Goal: Task Accomplishment & Management: Complete application form

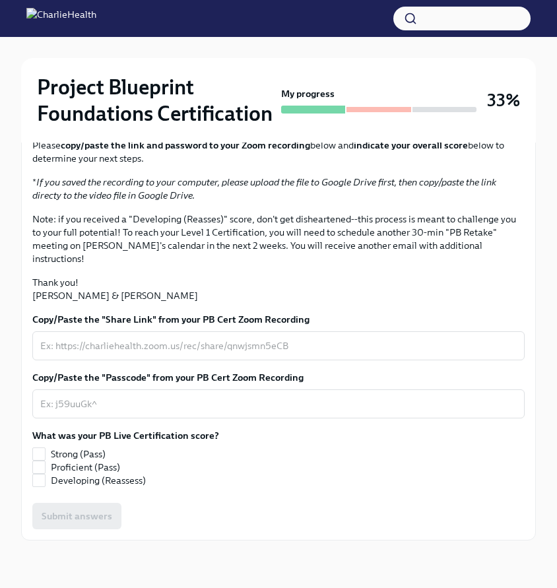
scroll to position [314, 0]
click at [45, 468] on span at bounding box center [38, 467] width 13 height 13
click at [45, 468] on input "Proficient (Pass)" at bounding box center [39, 467] width 12 height 12
checkbox input "true"
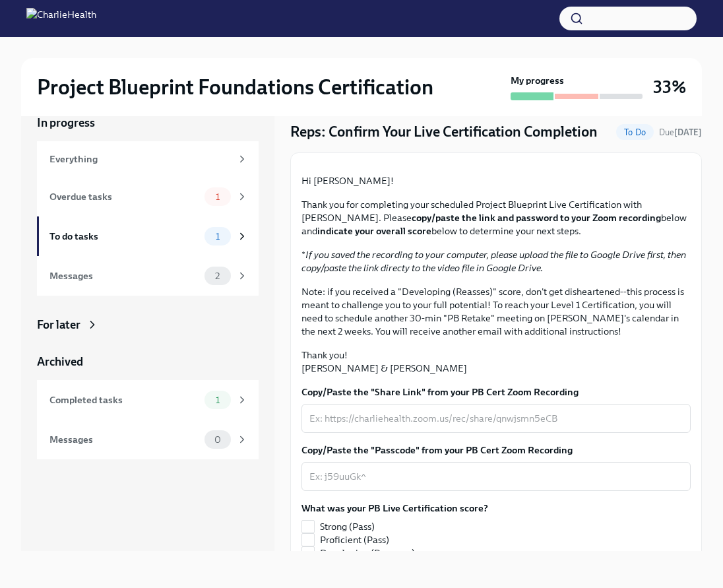
scroll to position [40, 0]
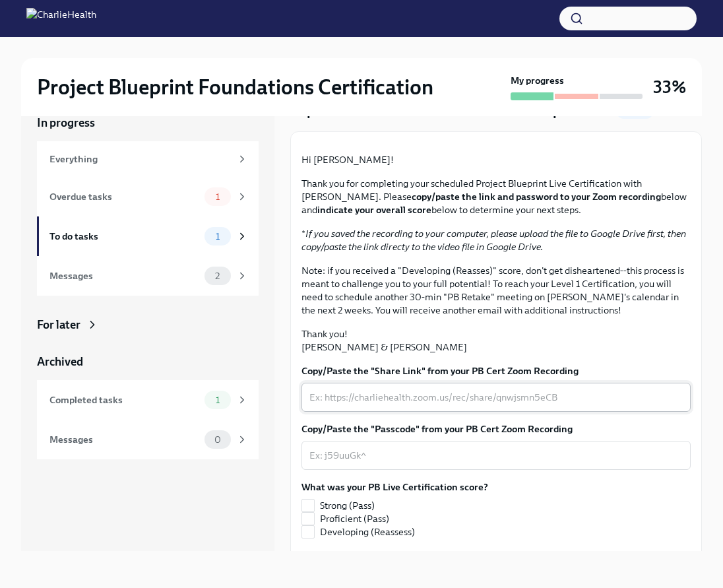
click at [484, 412] on div "x ​" at bounding box center [496, 397] width 389 height 29
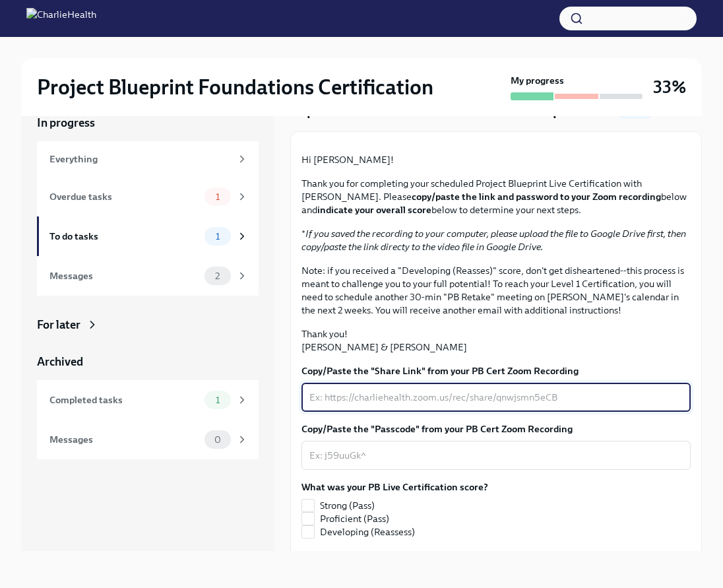
paste textarea "[URL][DOMAIN_NAME]"
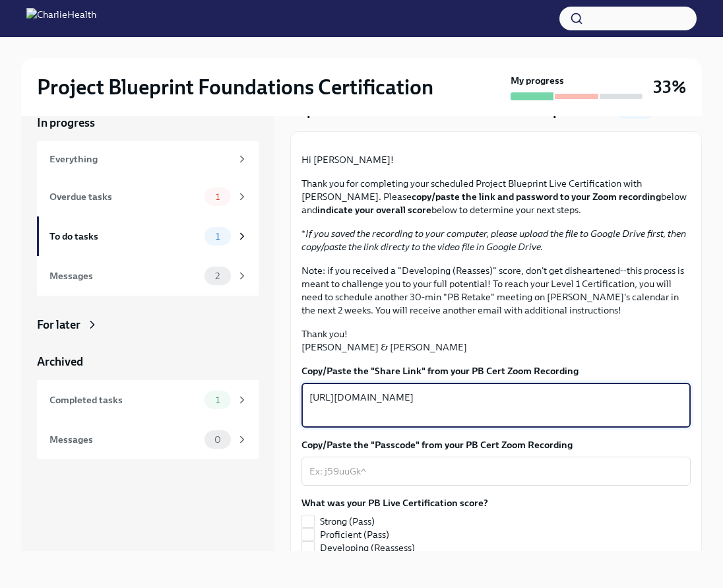
scroll to position [209, 0]
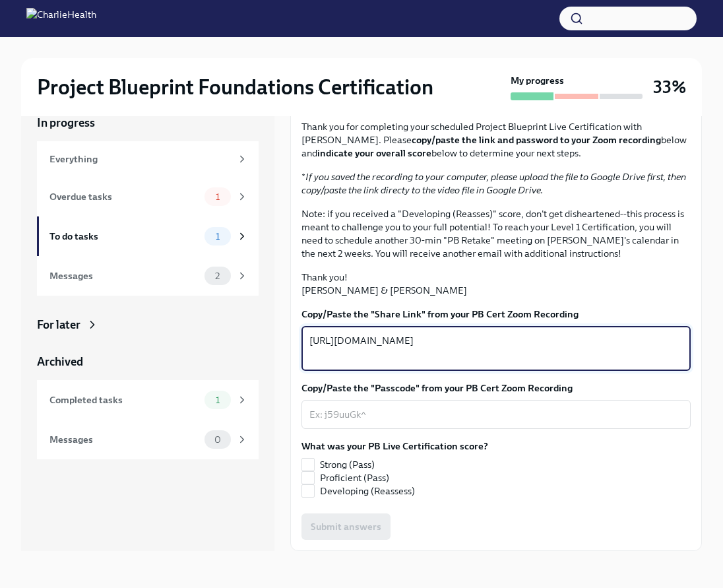
type textarea "[URL][DOMAIN_NAME]"
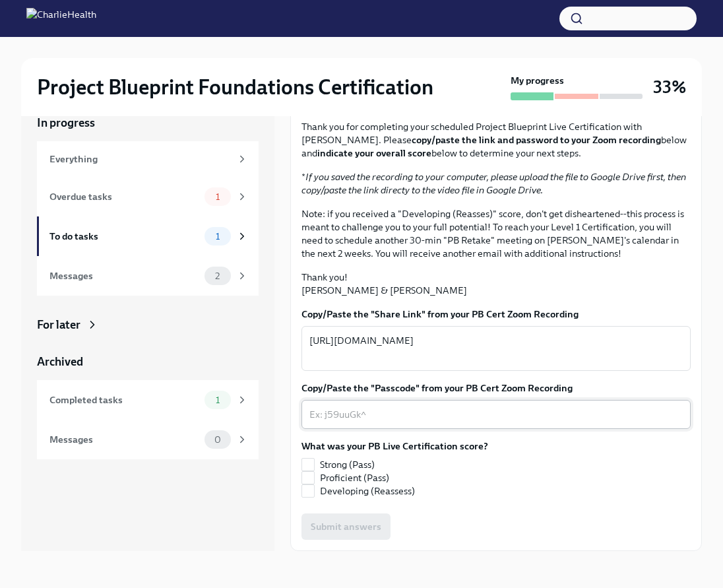
click at [470, 422] on div "x ​" at bounding box center [496, 414] width 389 height 29
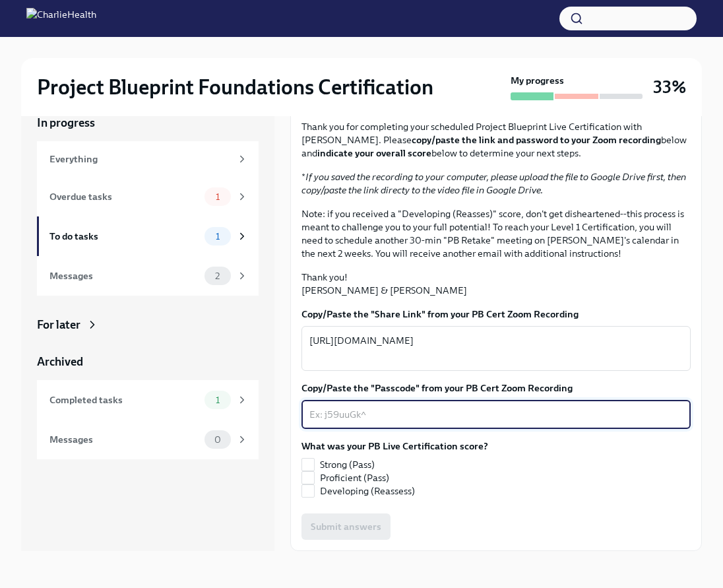
paste textarea "#@a64GEW"
type textarea "#@a64GEW"
click at [313, 478] on input "Proficient (Pass)" at bounding box center [308, 478] width 12 height 12
checkbox input "true"
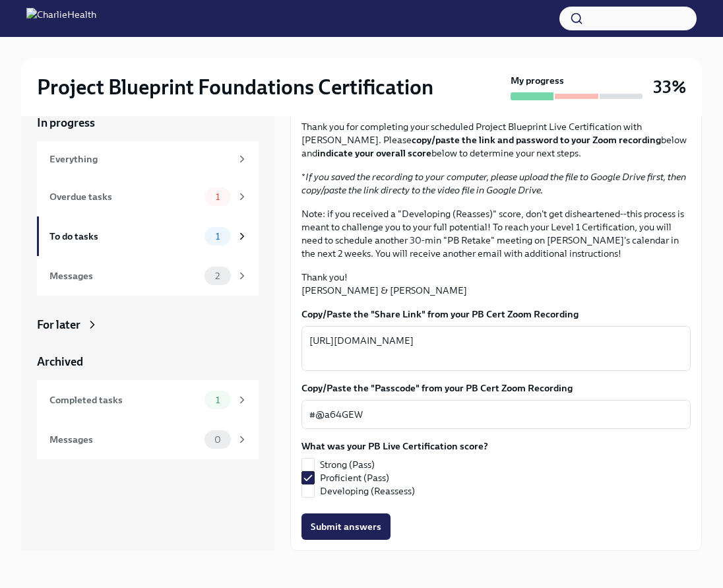
click at [358, 538] on button "Submit answers" at bounding box center [346, 526] width 89 height 26
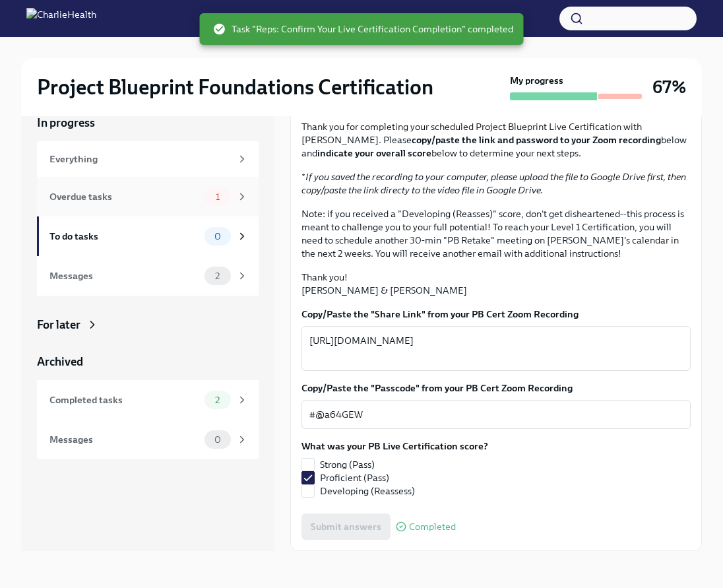
click at [152, 203] on div "Overdue tasks" at bounding box center [124, 196] width 150 height 15
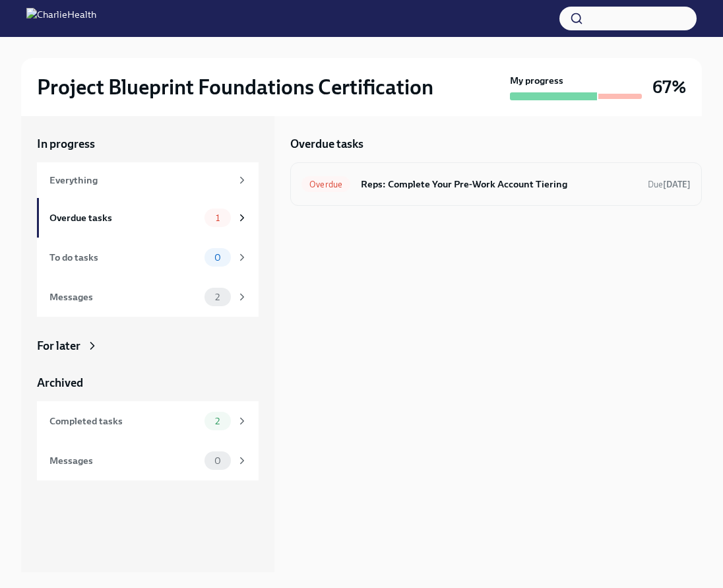
click at [403, 187] on h6 "Reps: Complete Your Pre-Work Account Tiering" at bounding box center [499, 184] width 276 height 15
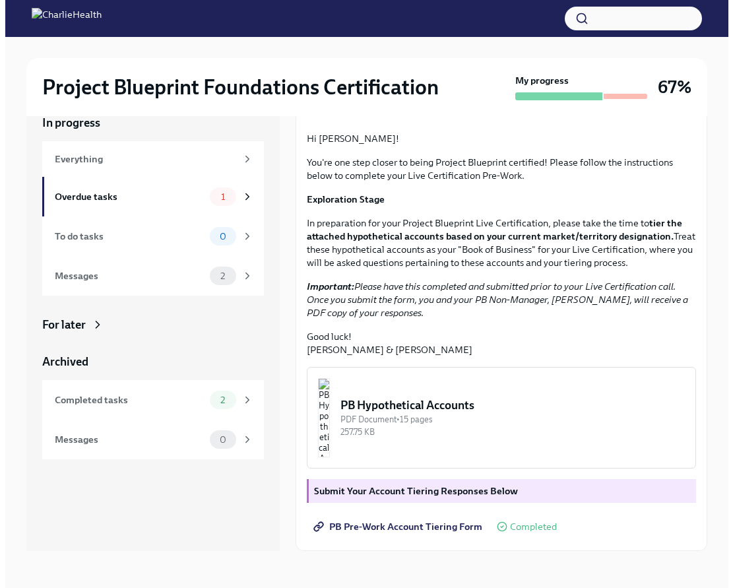
scroll to position [138, 0]
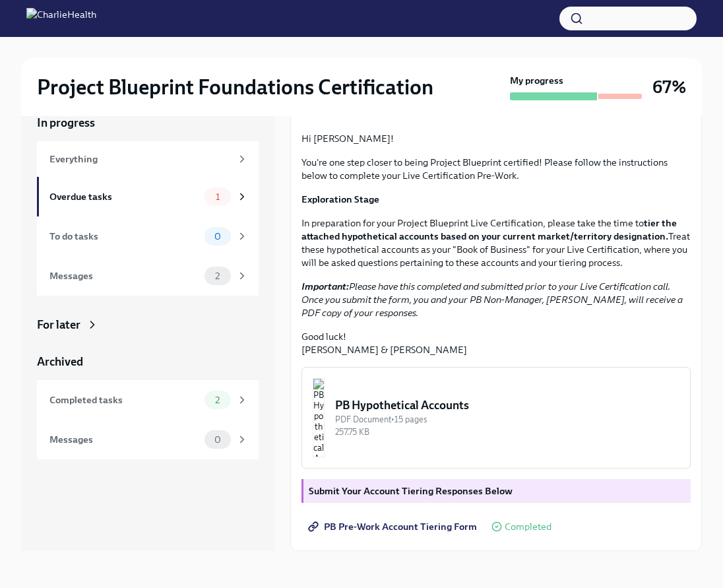
click at [516, 413] on div "PB Hypothetical Accounts" at bounding box center [507, 405] width 344 height 16
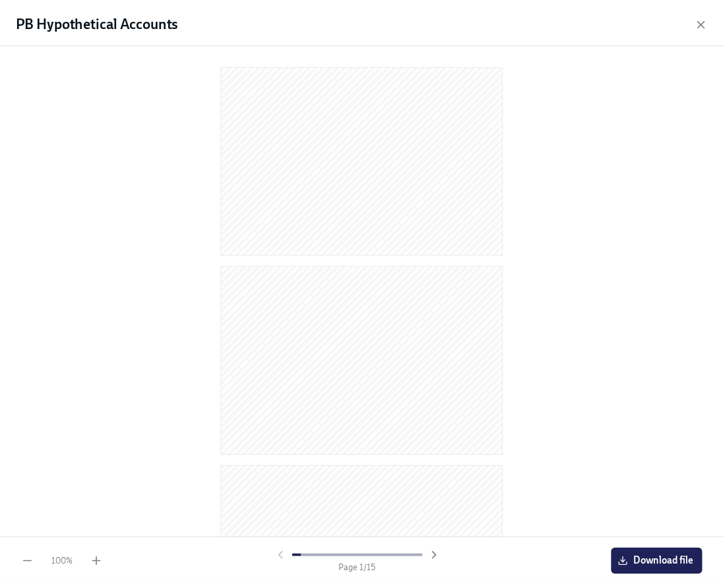
scroll to position [1, 0]
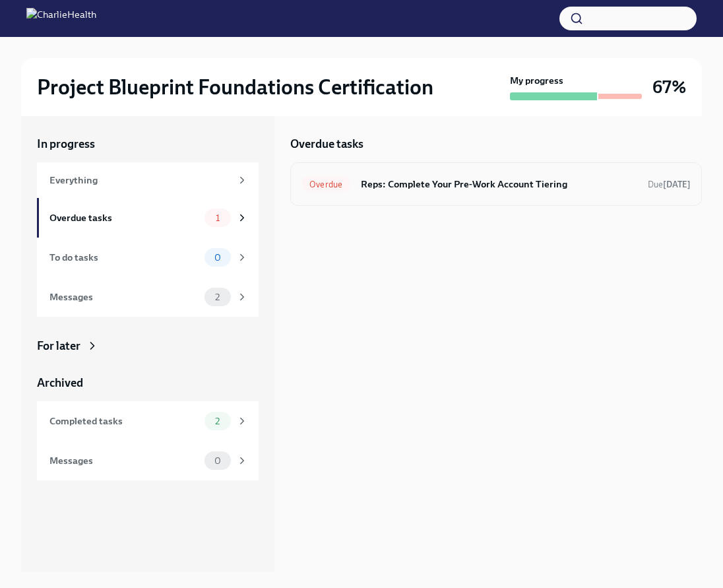
click at [437, 168] on div "Overdue Reps: Complete Your Pre-Work Account Tiering Due [DATE]" at bounding box center [496, 184] width 412 height 44
click at [437, 186] on h6 "Reps: Complete Your Pre-Work Account Tiering" at bounding box center [499, 184] width 276 height 15
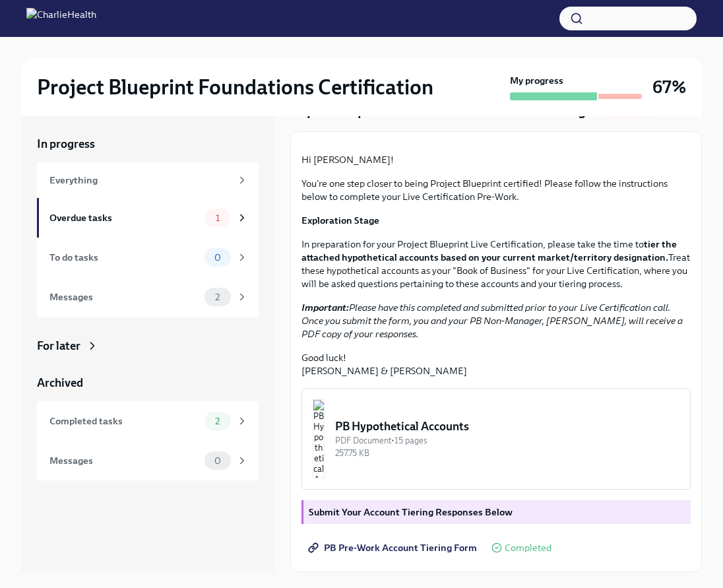
scroll to position [174, 0]
click at [402, 544] on span "PB Pre-Work Account Tiering Form" at bounding box center [394, 547] width 166 height 13
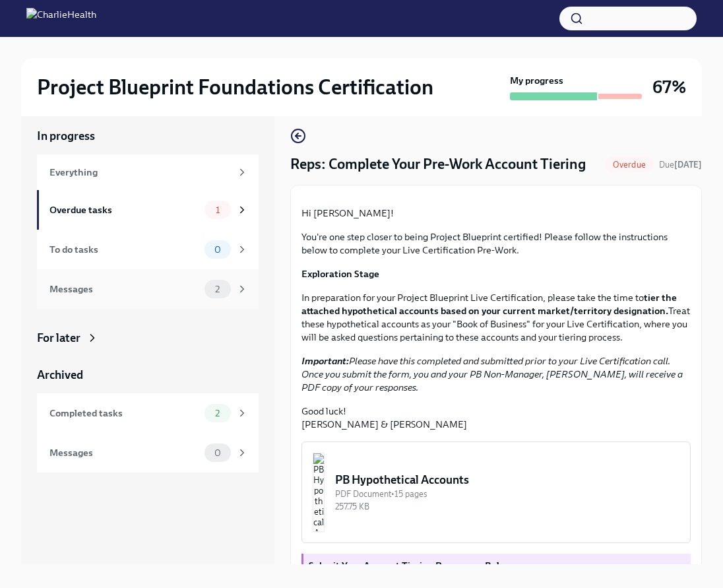
scroll to position [0, 0]
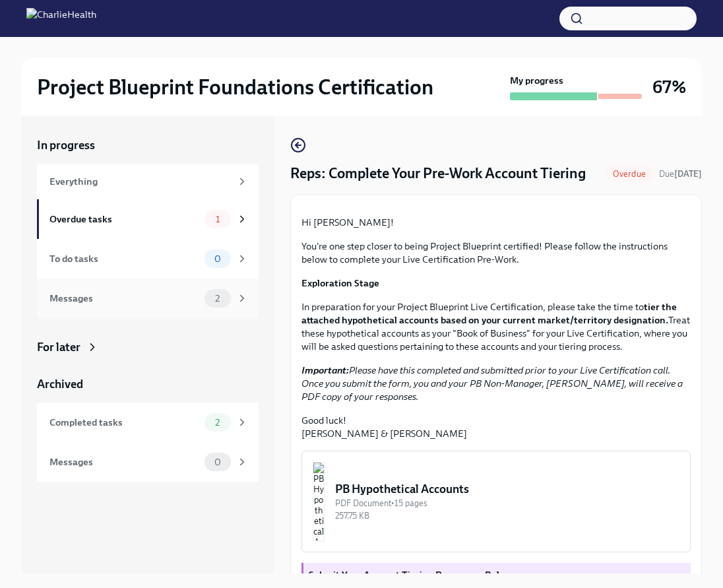
click at [152, 296] on div "Messages" at bounding box center [124, 298] width 150 height 15
